Goal: Task Accomplishment & Management: Use online tool/utility

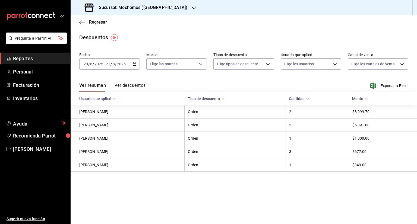
click at [24, 63] on link "Reportes" at bounding box center [35, 59] width 70 height 12
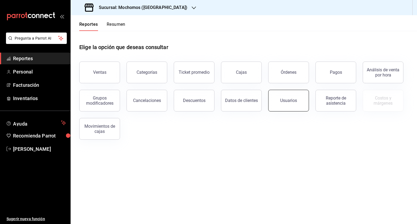
click at [293, 105] on button "Usuarios" at bounding box center [288, 101] width 41 height 22
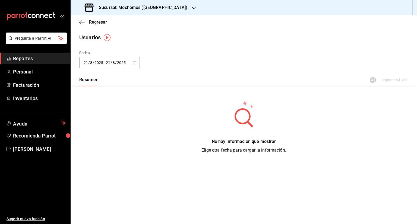
click at [137, 63] on div "[DATE] [DATE] - [DATE] [DATE]" at bounding box center [109, 62] width 61 height 11
click at [106, 143] on li "Rango de fechas" at bounding box center [104, 141] width 51 height 12
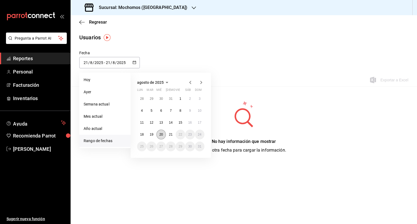
click at [162, 136] on abbr "20" at bounding box center [161, 135] width 4 height 4
click at [169, 134] on abbr "21" at bounding box center [171, 135] width 4 height 4
type input "[DATE]"
type input "20"
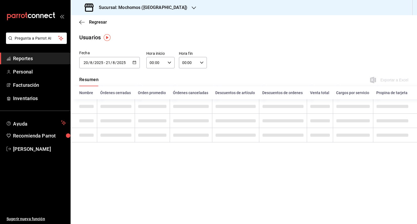
click at [171, 60] on div "00:00 Hora inicio" at bounding box center [160, 62] width 28 height 11
click at [155, 95] on span "05" at bounding box center [153, 92] width 5 height 4
type input "05:00"
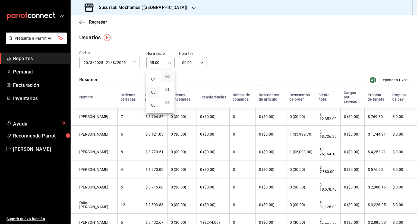
click at [202, 61] on div at bounding box center [208, 112] width 417 height 224
click at [200, 62] on icon "button" at bounding box center [202, 63] width 4 height 4
click at [185, 101] on span "05" at bounding box center [184, 99] width 5 height 4
type input "05:00"
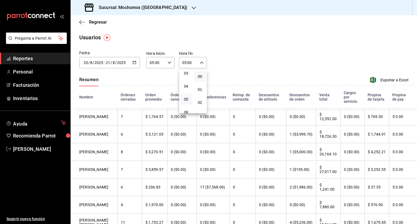
click at [293, 52] on div at bounding box center [208, 112] width 417 height 224
click at [387, 79] on span "Exportar a Excel" at bounding box center [389, 80] width 37 height 7
click at [133, 63] on icon "button" at bounding box center [135, 63] width 4 height 4
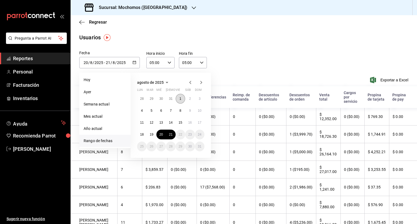
click at [180, 101] on button "1" at bounding box center [181, 99] width 10 height 10
click at [171, 136] on abbr "21" at bounding box center [171, 135] width 4 height 4
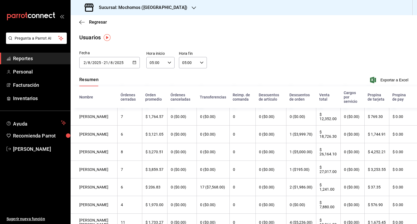
type input "[DATE]"
type input "1"
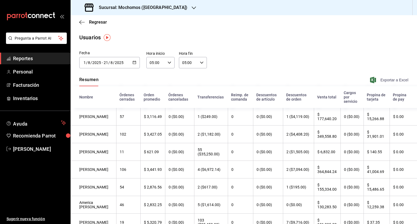
click at [385, 79] on span "Exportar a Excel" at bounding box center [389, 80] width 37 height 7
